Goal: Task Accomplishment & Management: Manage account settings

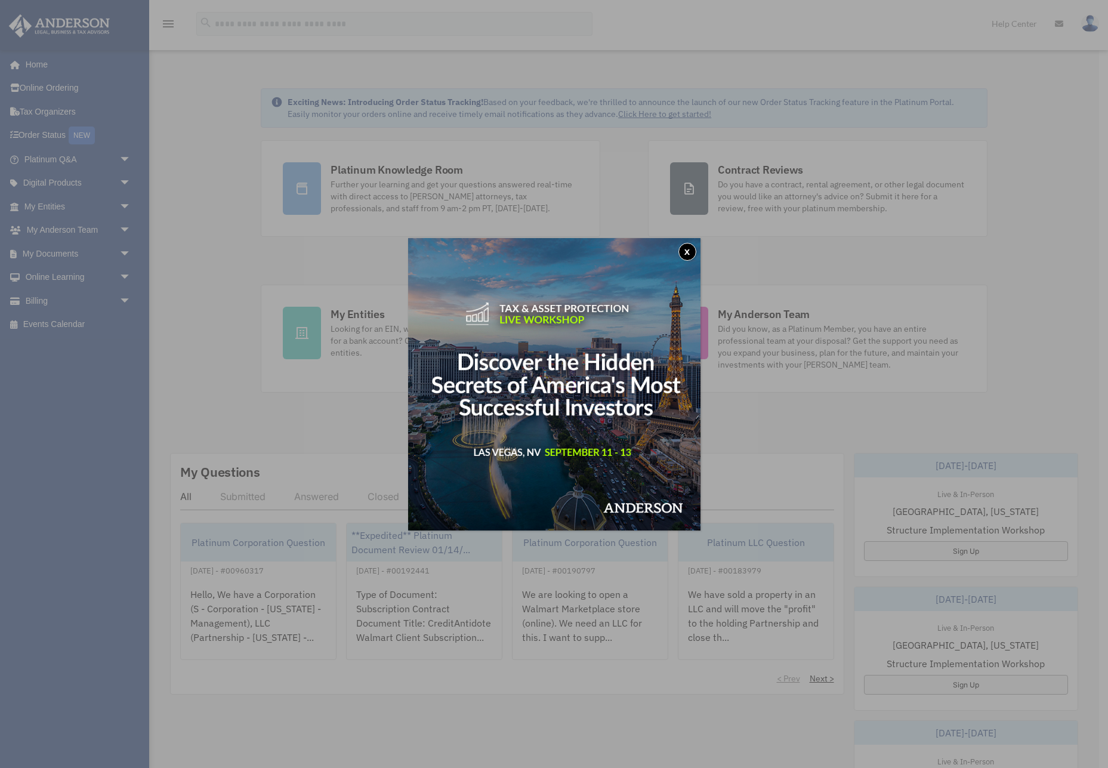
click at [683, 251] on button "x" at bounding box center [687, 252] width 18 height 18
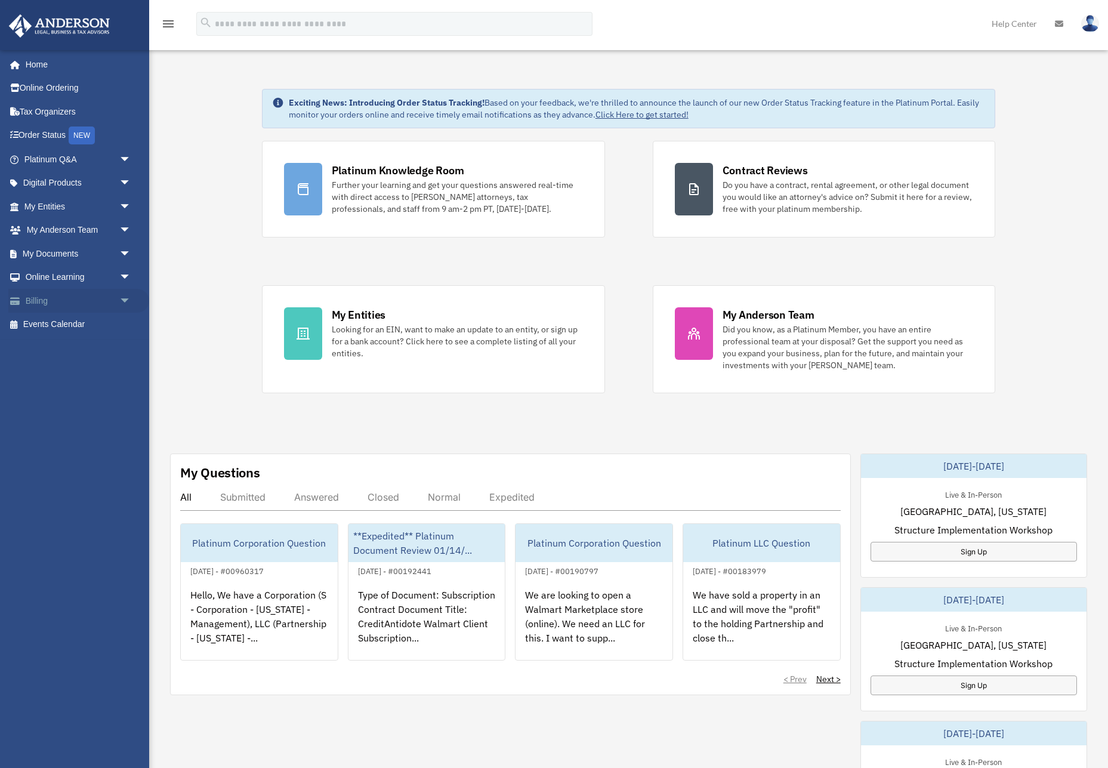
click at [42, 301] on link "Billing arrow_drop_down" at bounding box center [78, 301] width 141 height 24
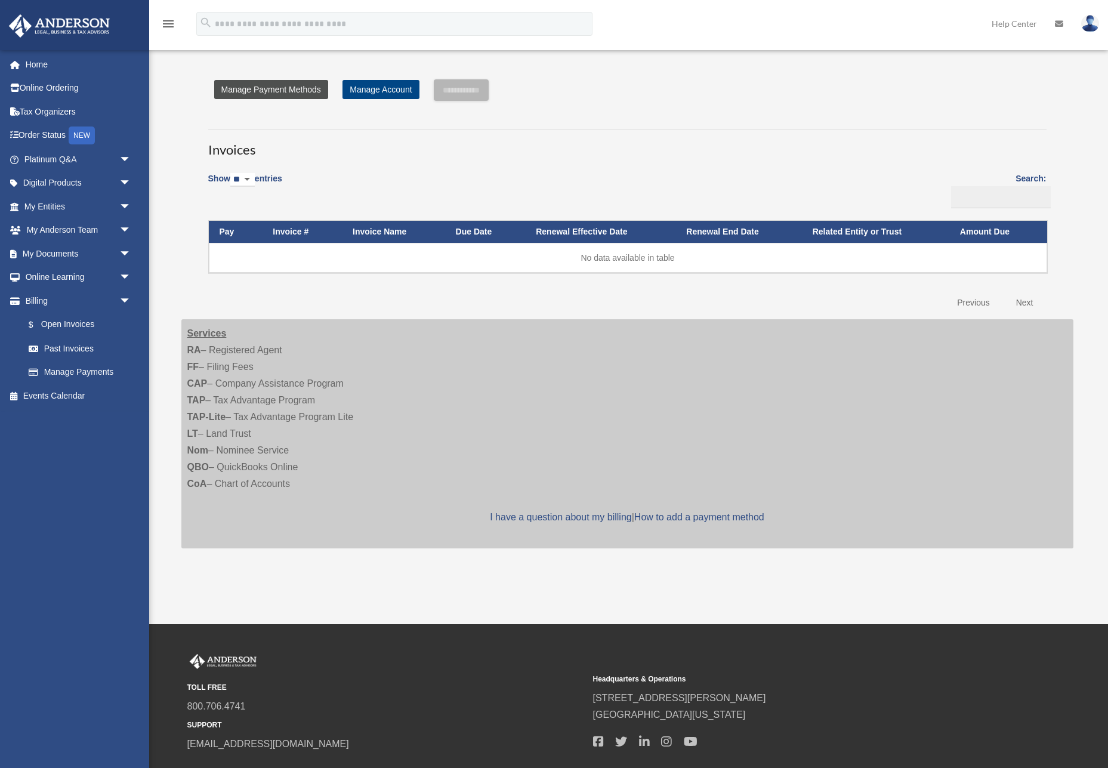
click at [284, 96] on link "Manage Payment Methods" at bounding box center [271, 89] width 114 height 19
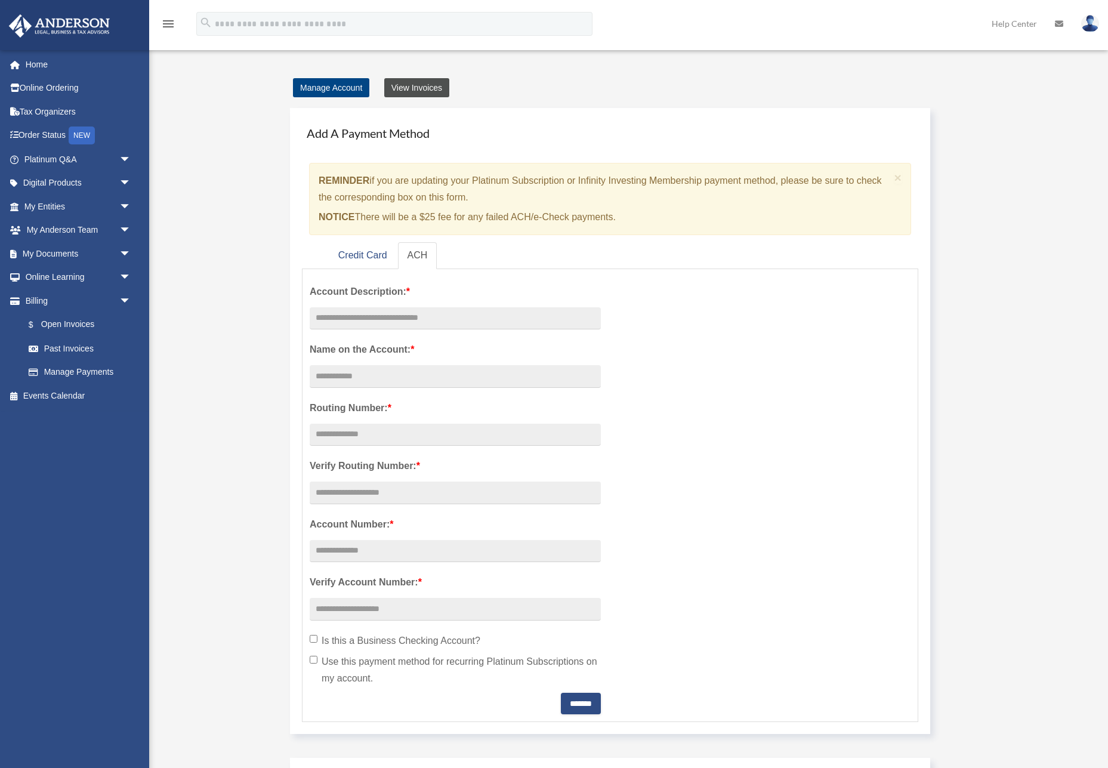
click at [406, 89] on link "View Invoices" at bounding box center [416, 87] width 65 height 19
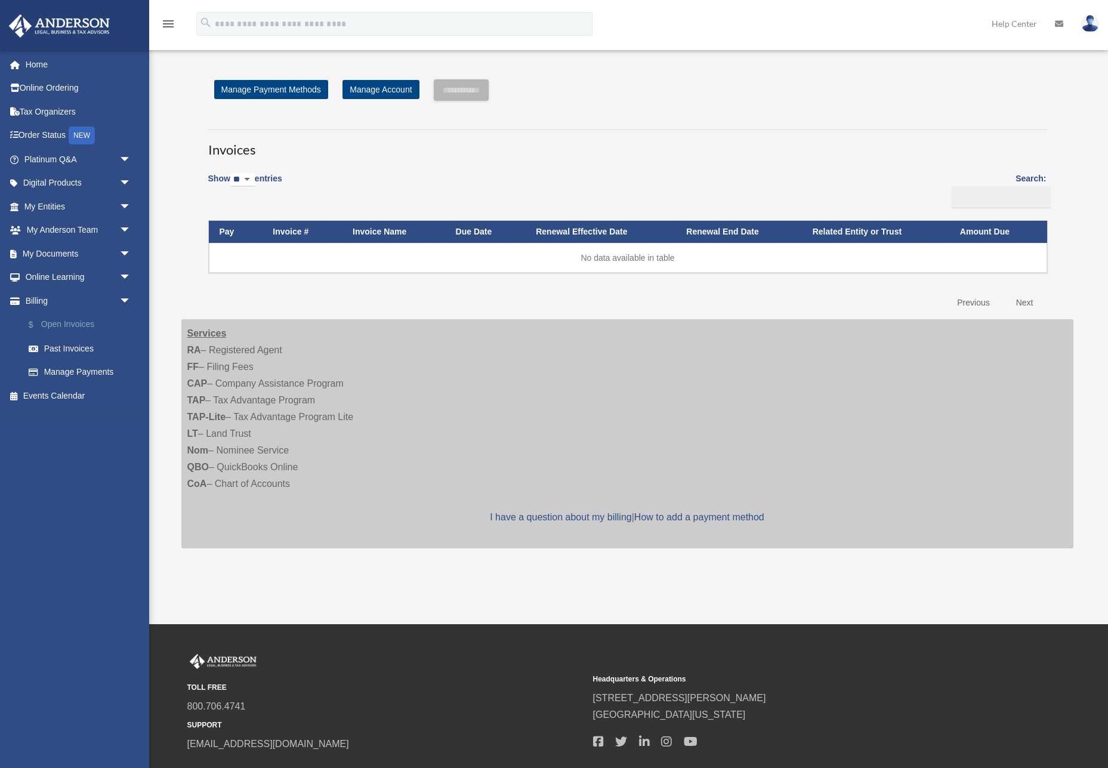
click at [82, 321] on link "$ Open Invoices" at bounding box center [83, 325] width 132 height 24
click at [78, 347] on link "Past Invoices" at bounding box center [83, 348] width 132 height 24
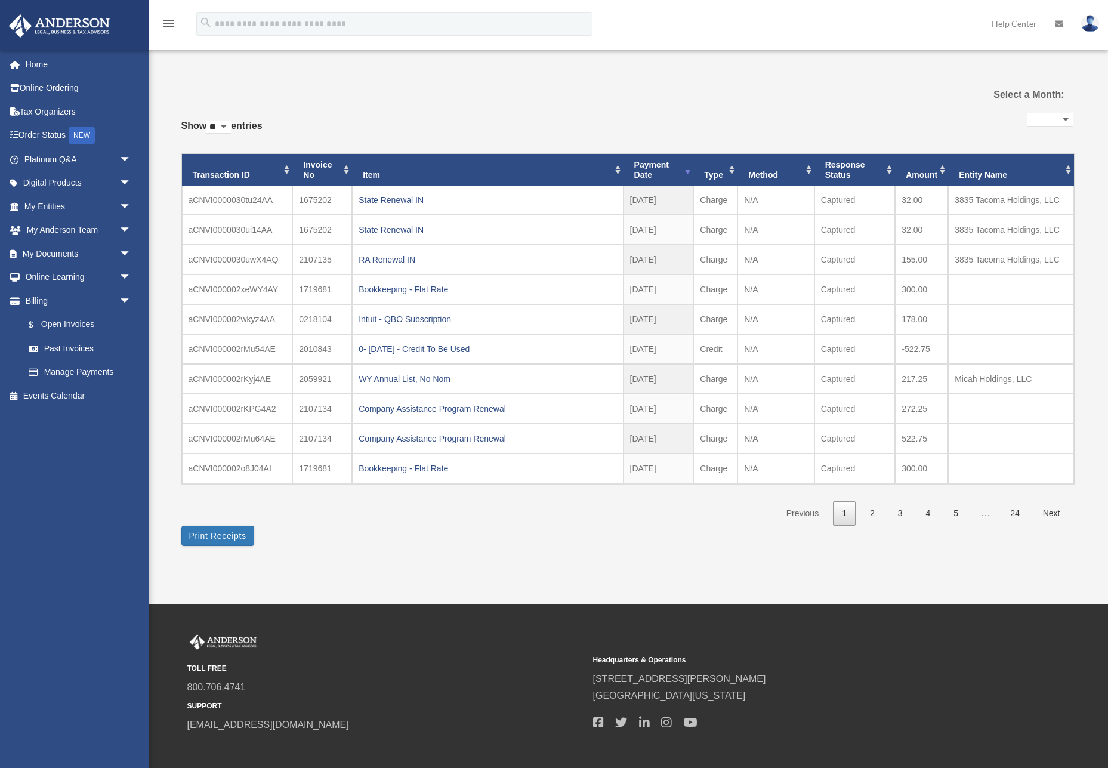
select select
click at [437, 319] on div "Intuit - QBO Subscription" at bounding box center [488, 319] width 258 height 17
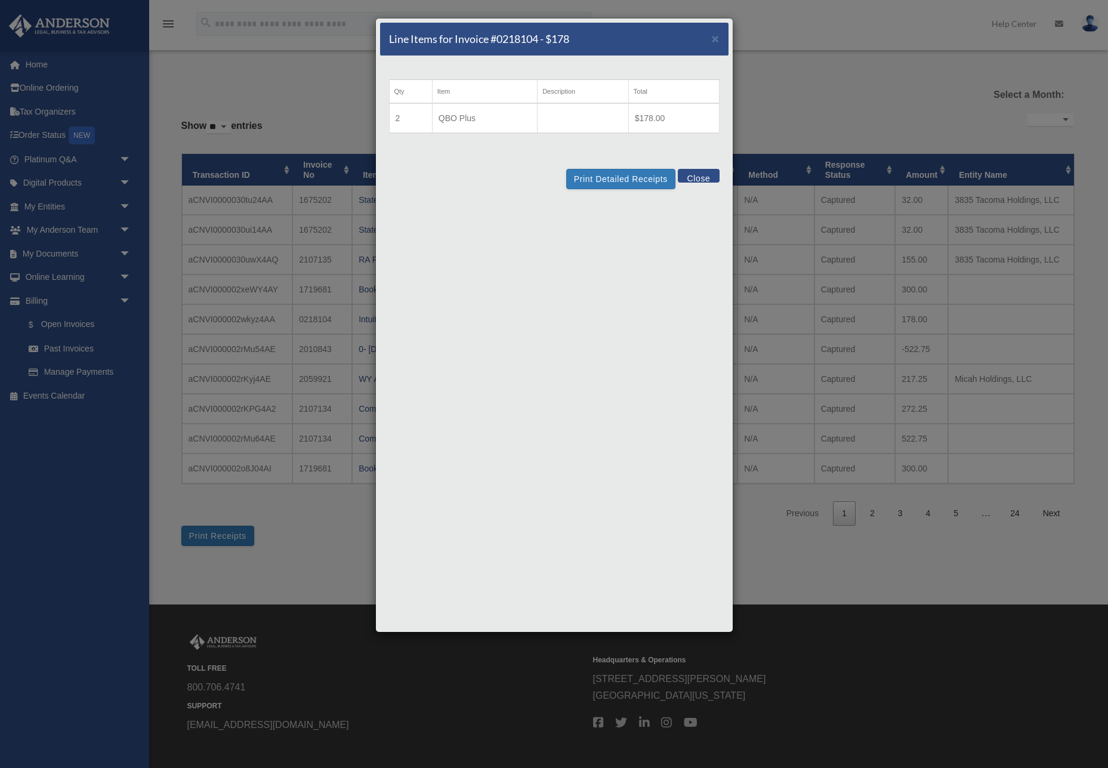
scroll to position [1, 0]
click at [463, 119] on td "QBO Plus" at bounding box center [484, 118] width 105 height 30
click at [694, 174] on button "Close" at bounding box center [698, 176] width 41 height 14
